Goal: Task Accomplishment & Management: Manage account settings

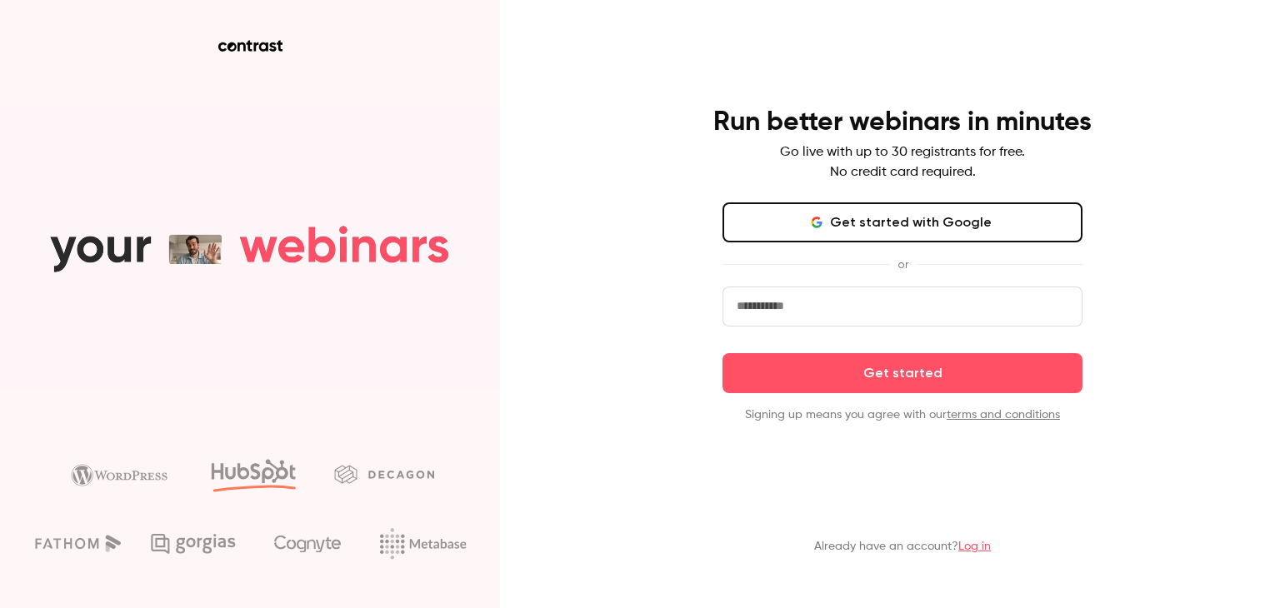
click at [964, 545] on link "Log in" at bounding box center [975, 547] width 33 height 12
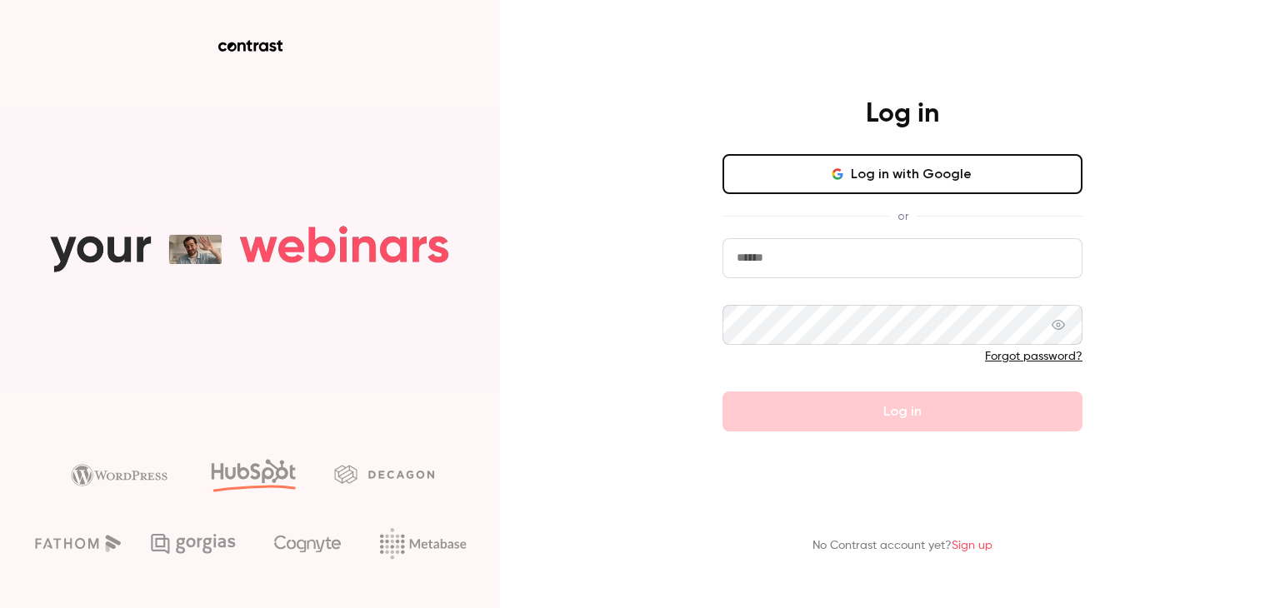
click at [787, 255] on input "email" at bounding box center [903, 258] width 360 height 40
paste input "**********"
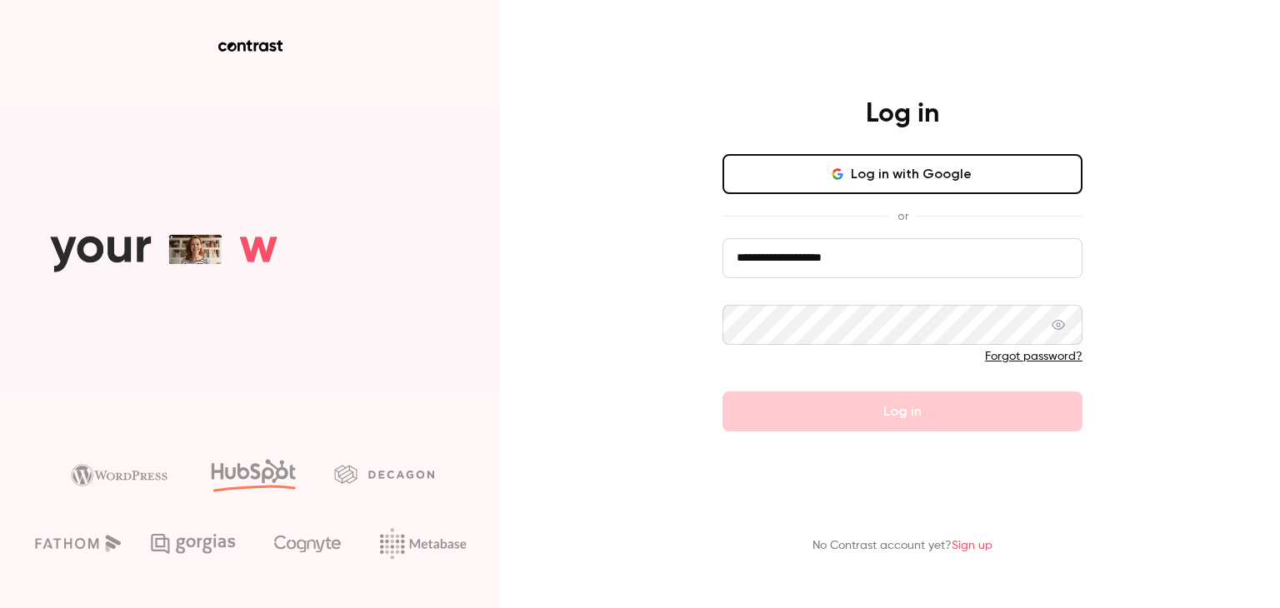
type input "**********"
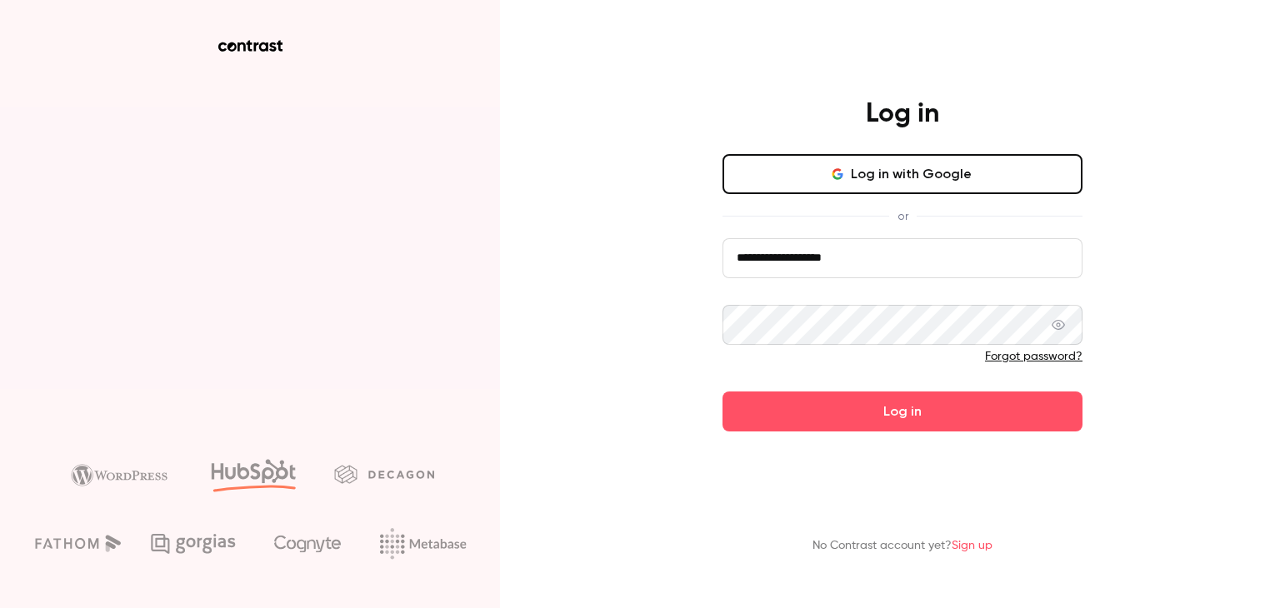
click at [1224, 279] on div "**********" at bounding box center [640, 304] width 1280 height 608
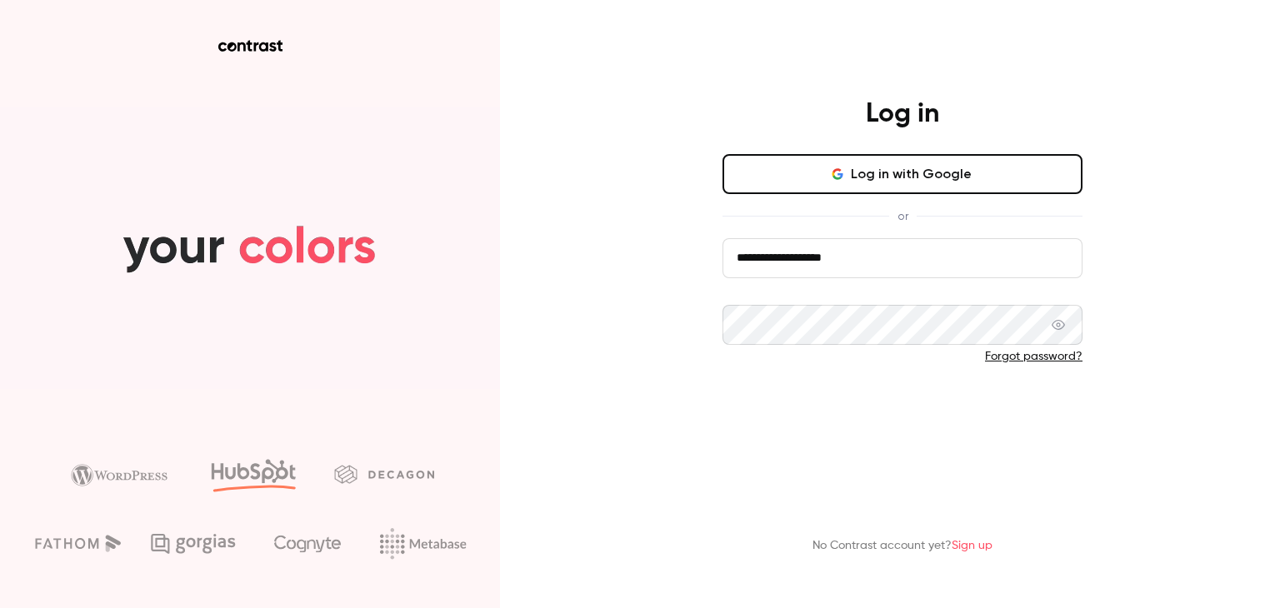
click at [1010, 421] on button "Log in" at bounding box center [903, 412] width 360 height 40
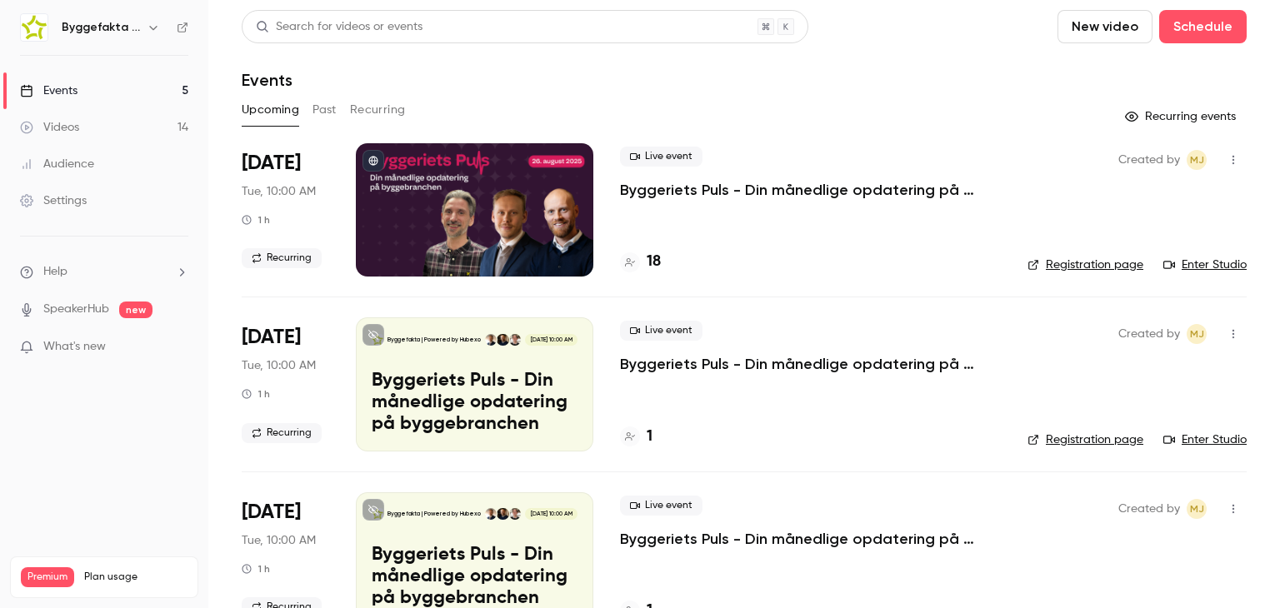
click at [150, 28] on icon "button" at bounding box center [153, 27] width 13 height 13
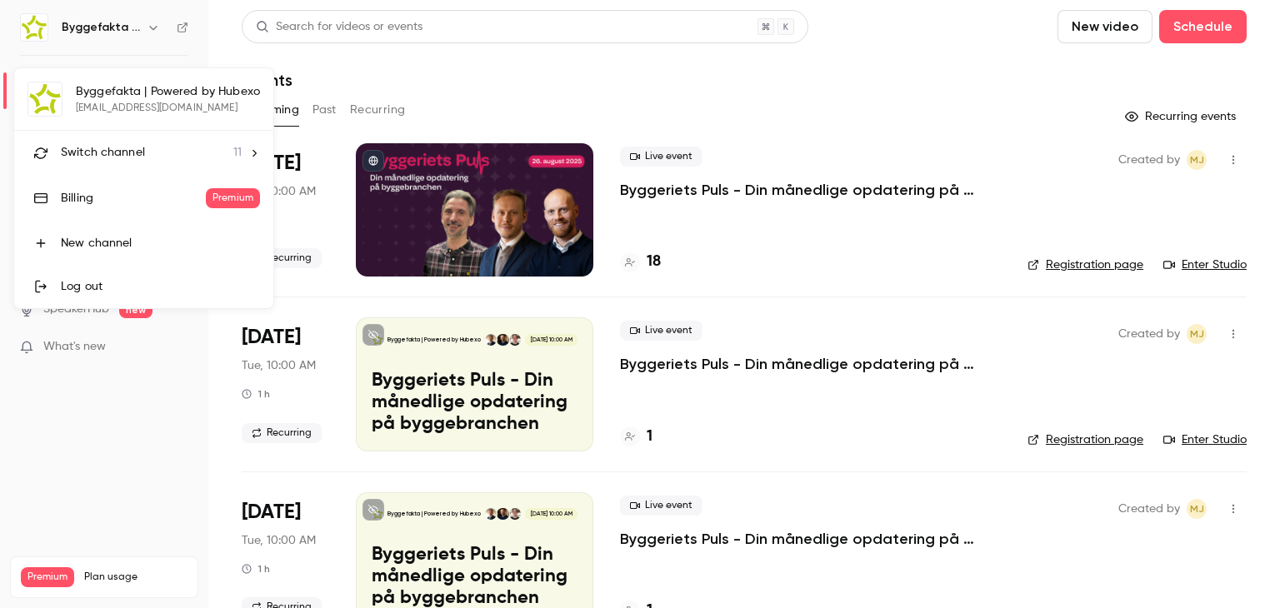
click at [248, 149] on icon at bounding box center [254, 154] width 12 height 12
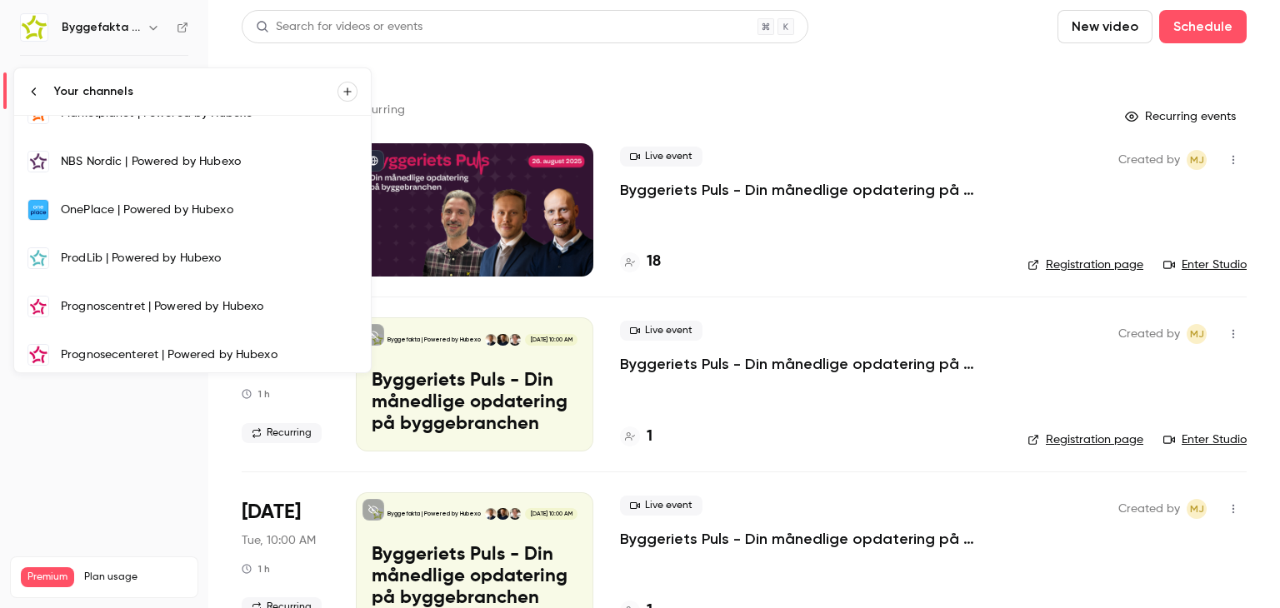
scroll to position [268, 0]
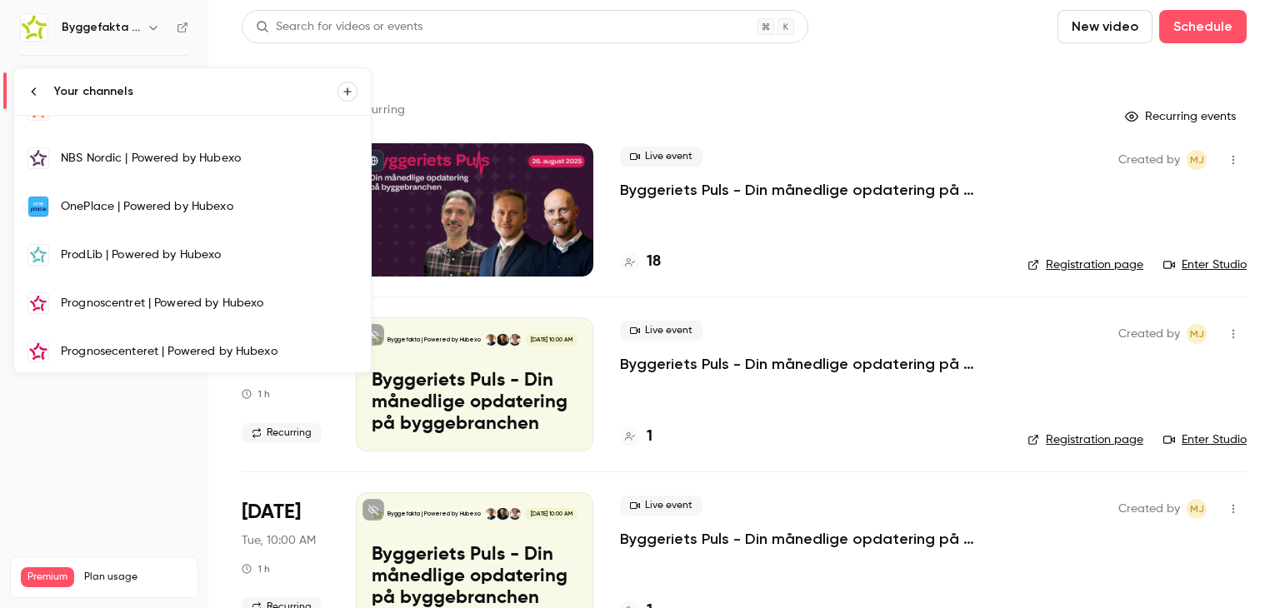
click at [173, 210] on div "OnePlace | Powered by Hubexo" at bounding box center [209, 206] width 297 height 17
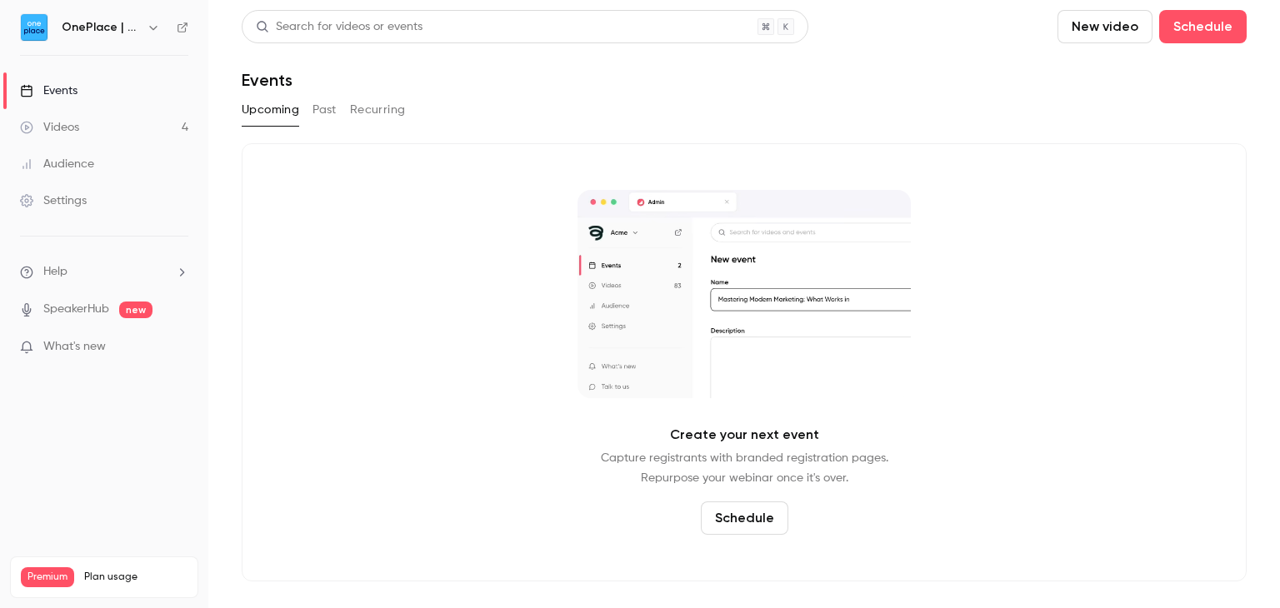
click at [327, 99] on button "Past" at bounding box center [325, 110] width 24 height 27
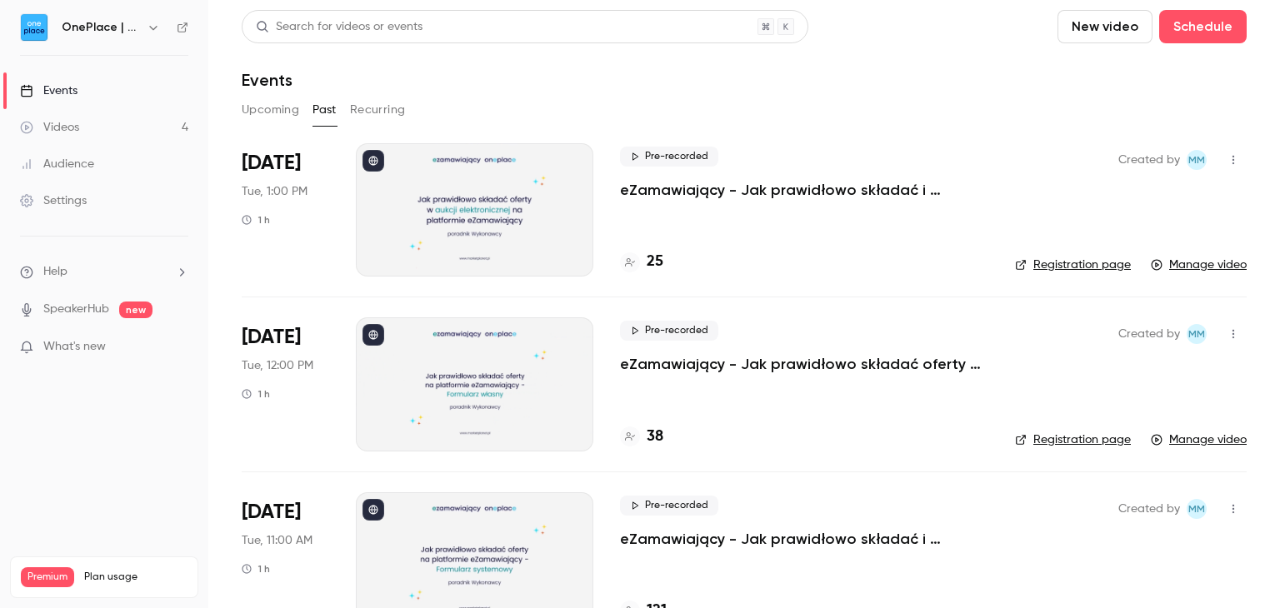
click at [1227, 164] on icon "button" at bounding box center [1233, 160] width 13 height 12
click at [987, 107] on div at bounding box center [640, 304] width 1280 height 608
drag, startPoint x: 966, startPoint y: 66, endPoint x: 940, endPoint y: 58, distance: 27.2
click at [939, 54] on header "Search for videos or events New video Schedule Events" at bounding box center [744, 50] width 1005 height 80
click at [934, 47] on header "Search for videos or events New video Schedule Events" at bounding box center [744, 50] width 1005 height 80
